Goal: Find specific page/section: Find specific page/section

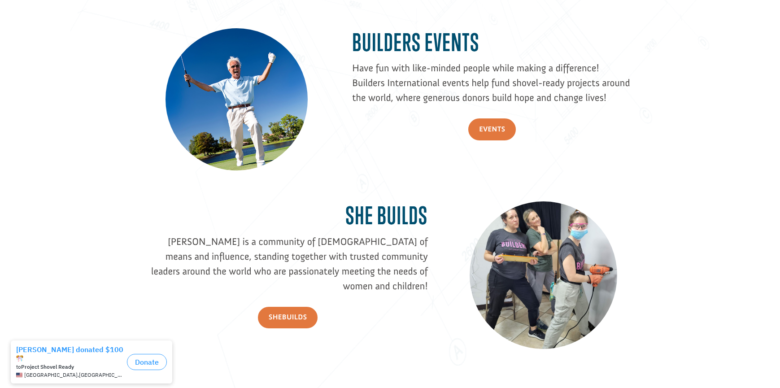
scroll to position [1336, 0]
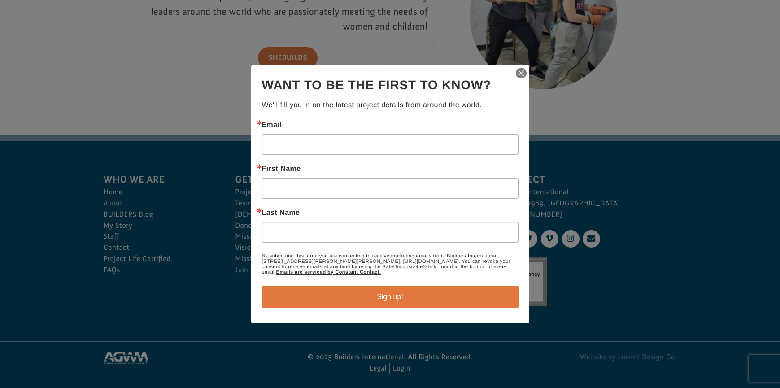
click at [523, 74] on img "button" at bounding box center [521, 73] width 13 height 13
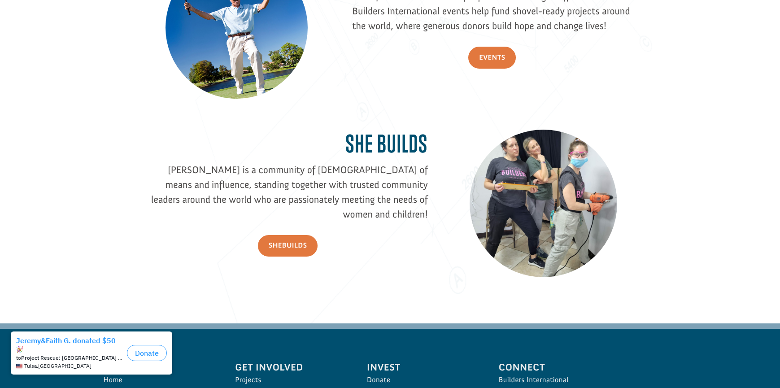
scroll to position [1333, 0]
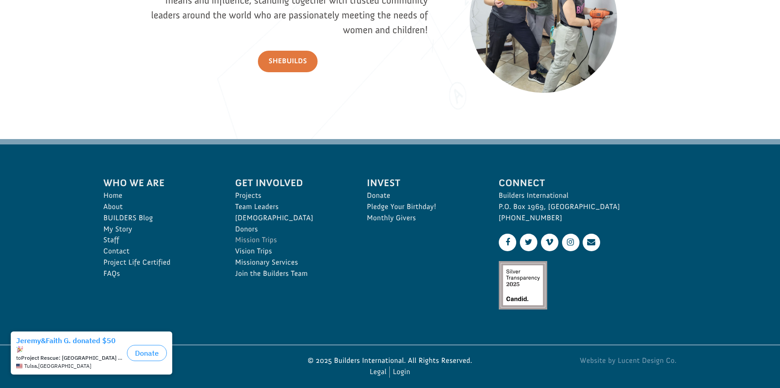
click at [263, 236] on link "Mission Trips" at bounding box center [291, 240] width 112 height 11
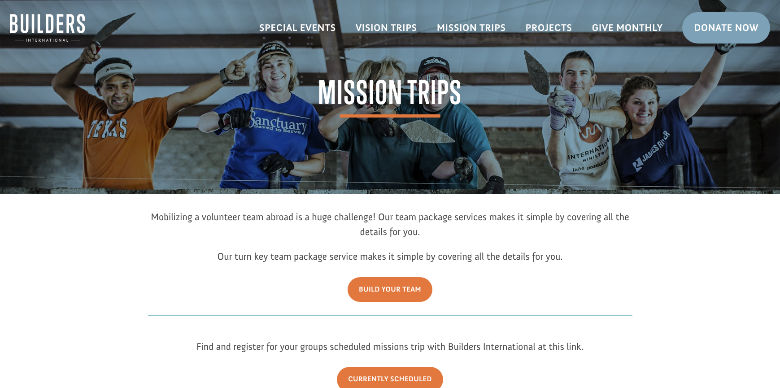
click at [359, 232] on p "Mobilizing a volunteer team abroad is a huge challenge! Our team package servic…" at bounding box center [390, 228] width 484 height 39
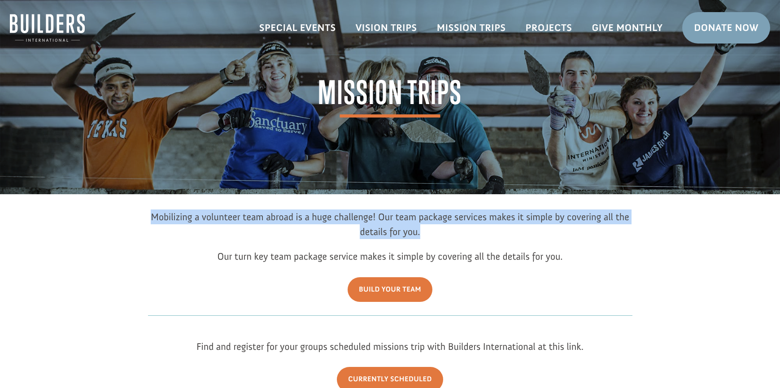
click at [359, 232] on p "Mobilizing a volunteer team abroad is a huge challenge! Our team package servic…" at bounding box center [390, 228] width 484 height 39
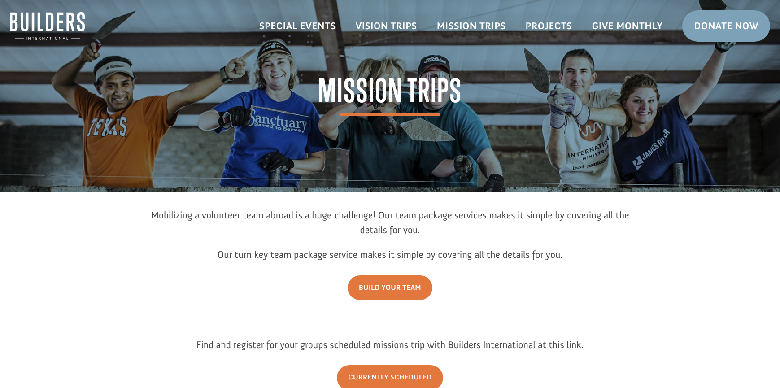
scroll to position [43, 0]
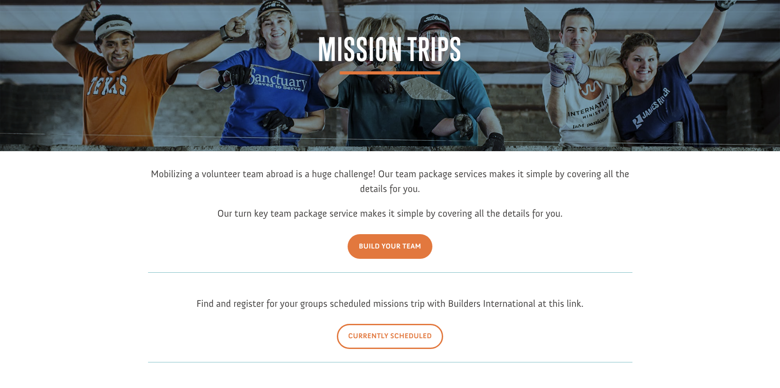
click at [385, 332] on link "Currently Scheduled" at bounding box center [390, 336] width 106 height 25
